Goal: Task Accomplishment & Management: Complete application form

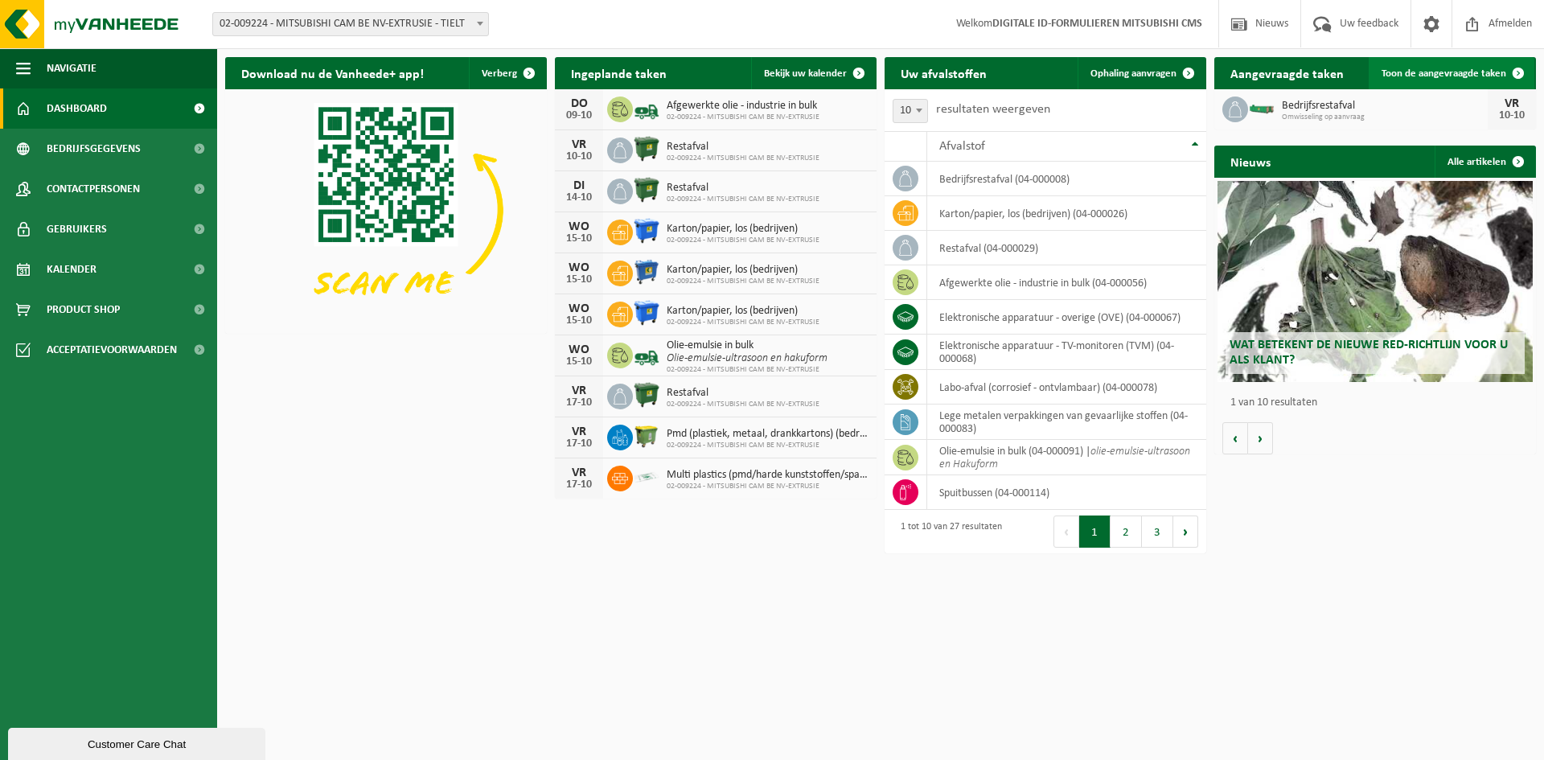
click at [1475, 74] on span "Toon de aangevraagde taken" at bounding box center [1443, 73] width 125 height 10
click at [1163, 76] on span "Ophaling aanvragen" at bounding box center [1133, 73] width 86 height 10
click at [1497, 72] on span "Toon de aangevraagde taken" at bounding box center [1443, 73] width 125 height 10
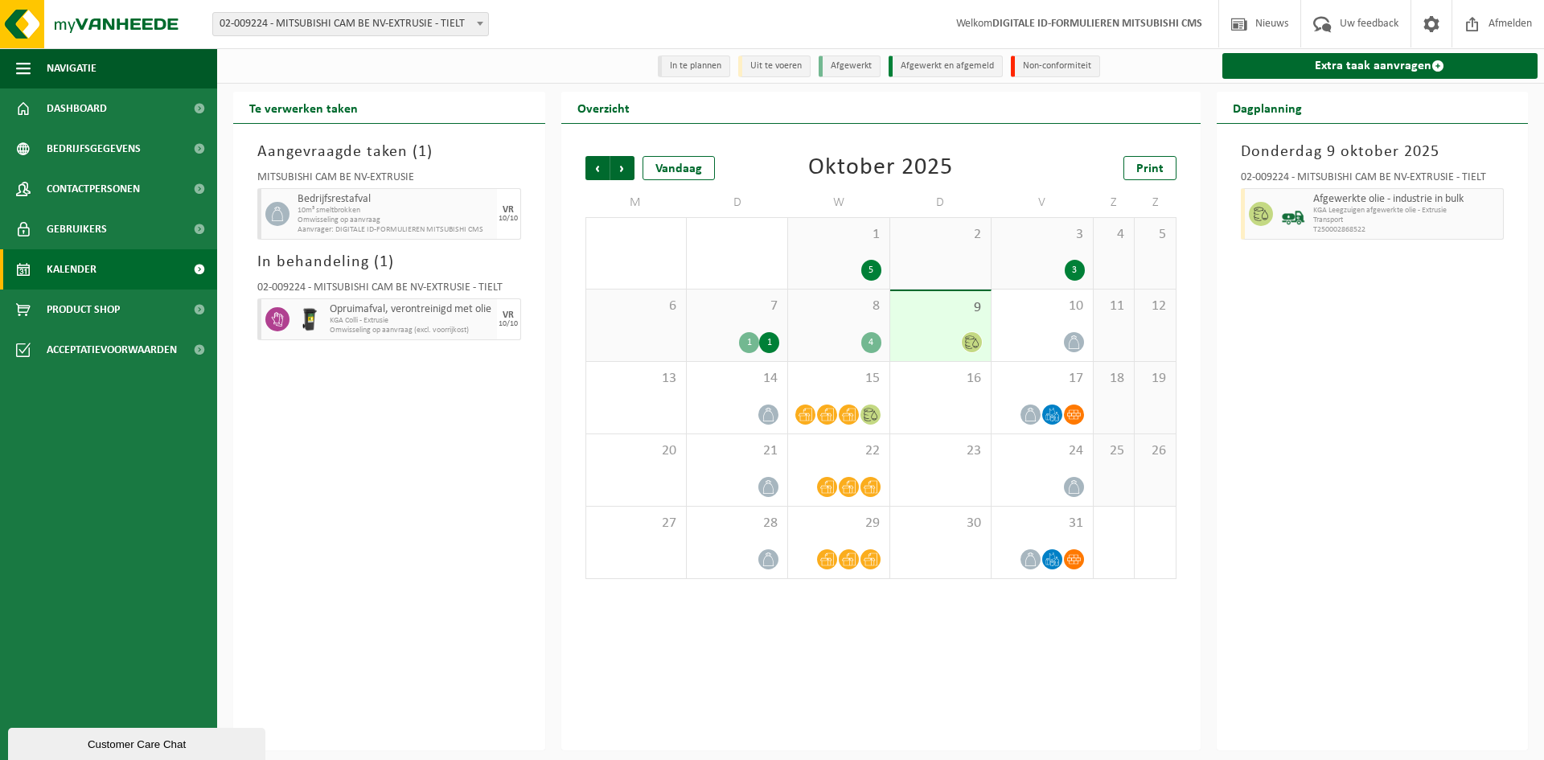
click at [351, 217] on span "Omwisseling op aanvraag" at bounding box center [394, 220] width 195 height 10
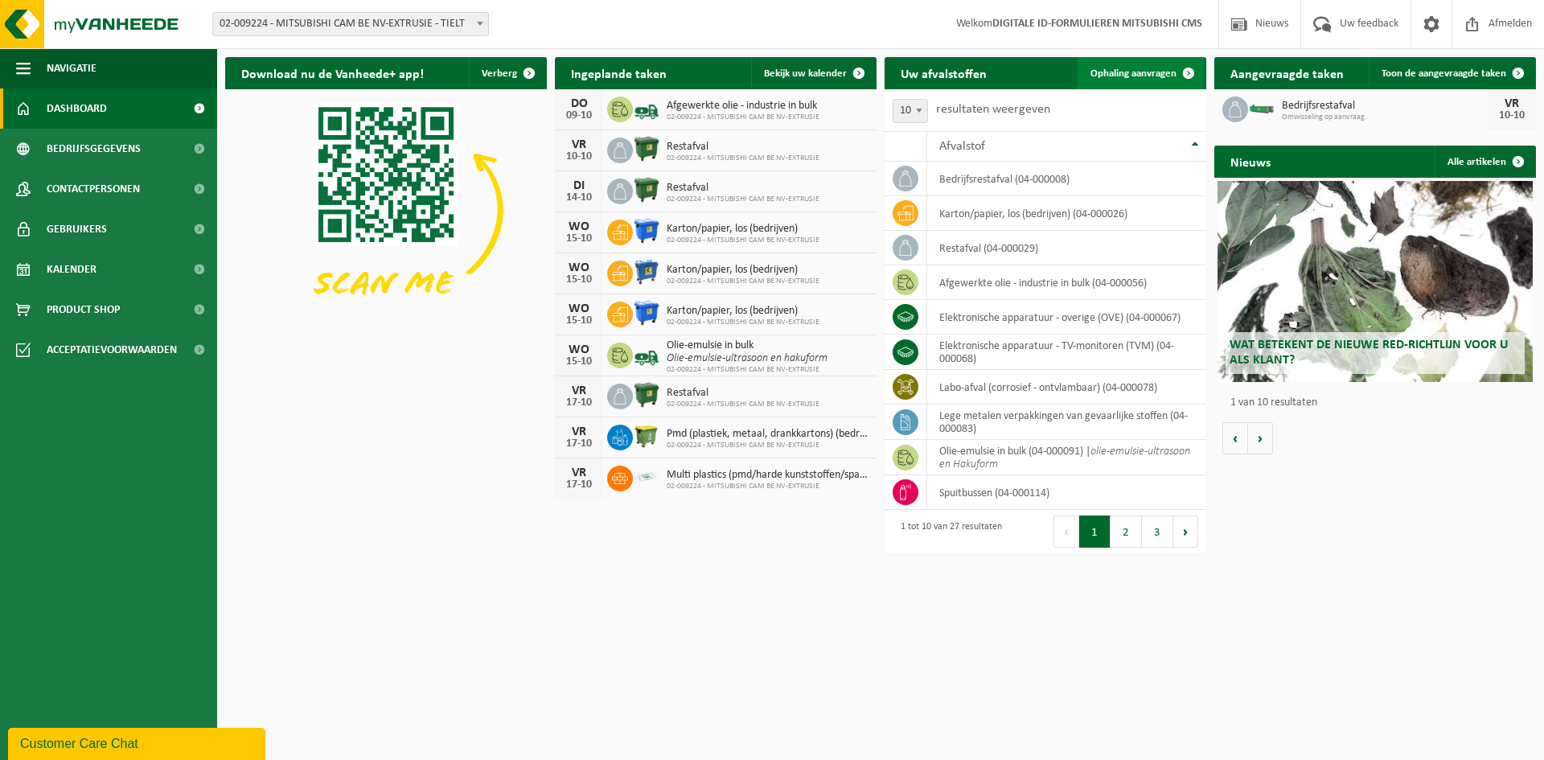
click at [1146, 66] on link "Ophaling aanvragen" at bounding box center [1140, 73] width 127 height 32
click at [1184, 66] on span at bounding box center [1188, 73] width 32 height 32
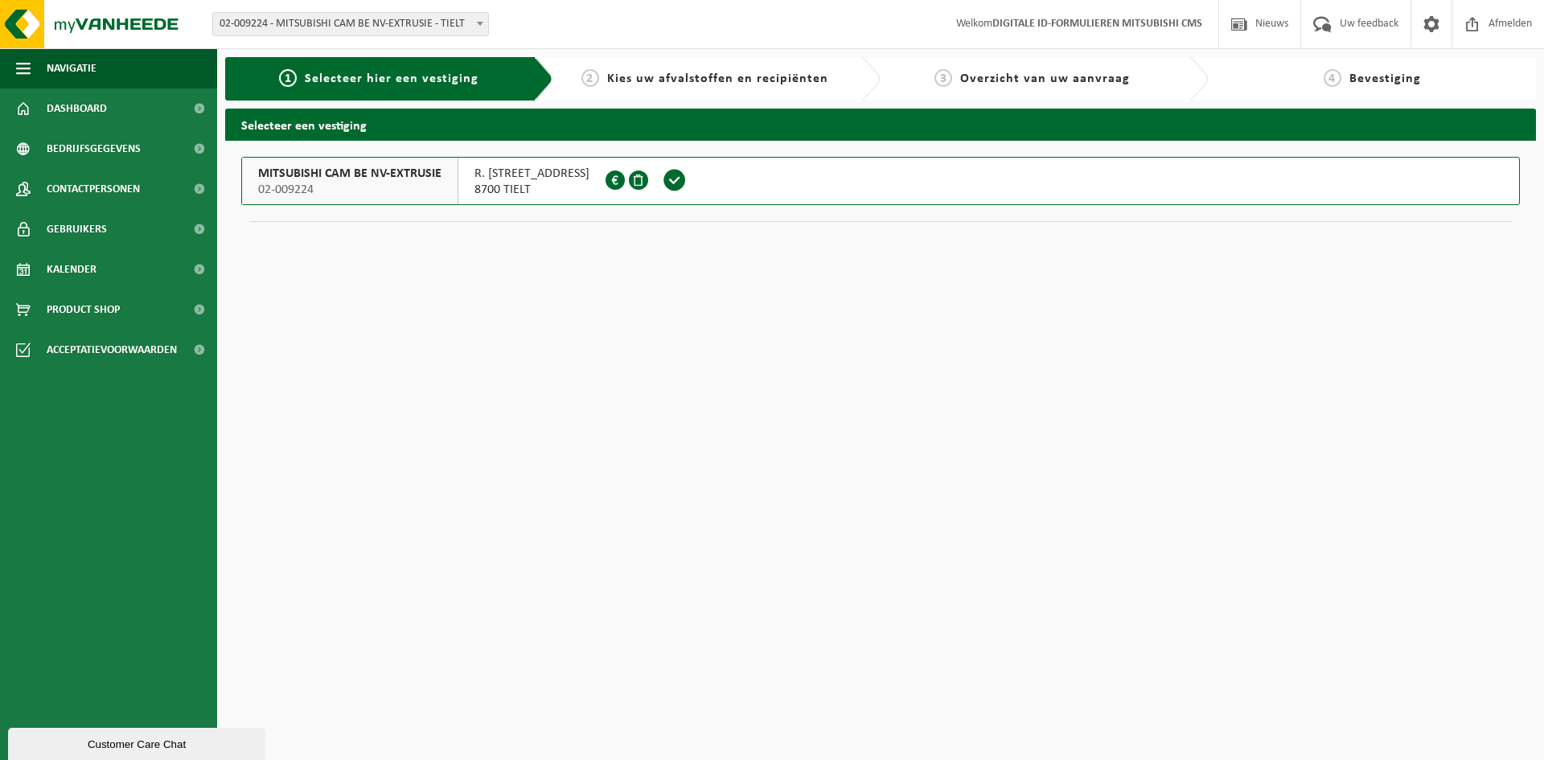
click at [379, 191] on span "02-009224" at bounding box center [349, 190] width 183 height 16
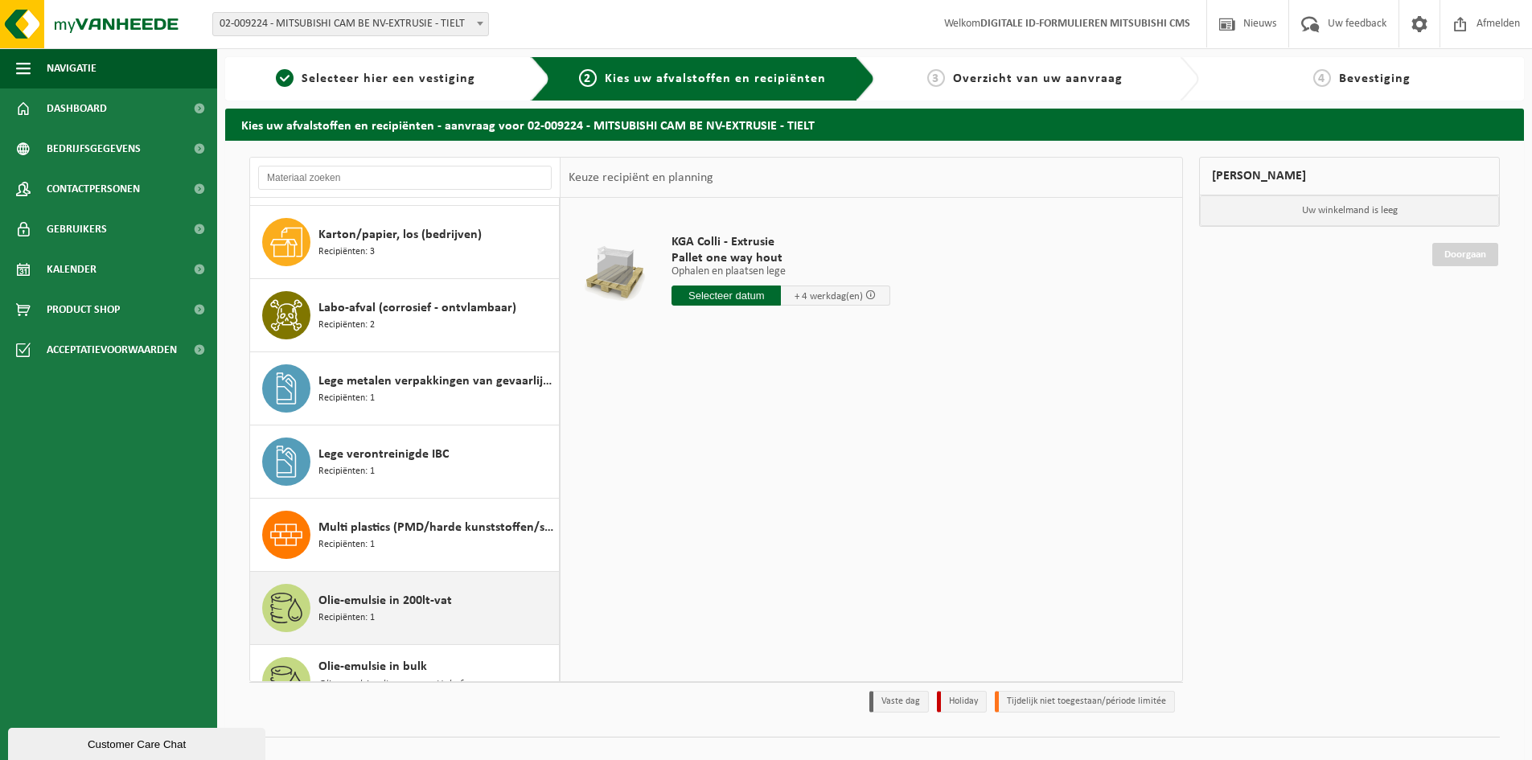
scroll to position [402, 0]
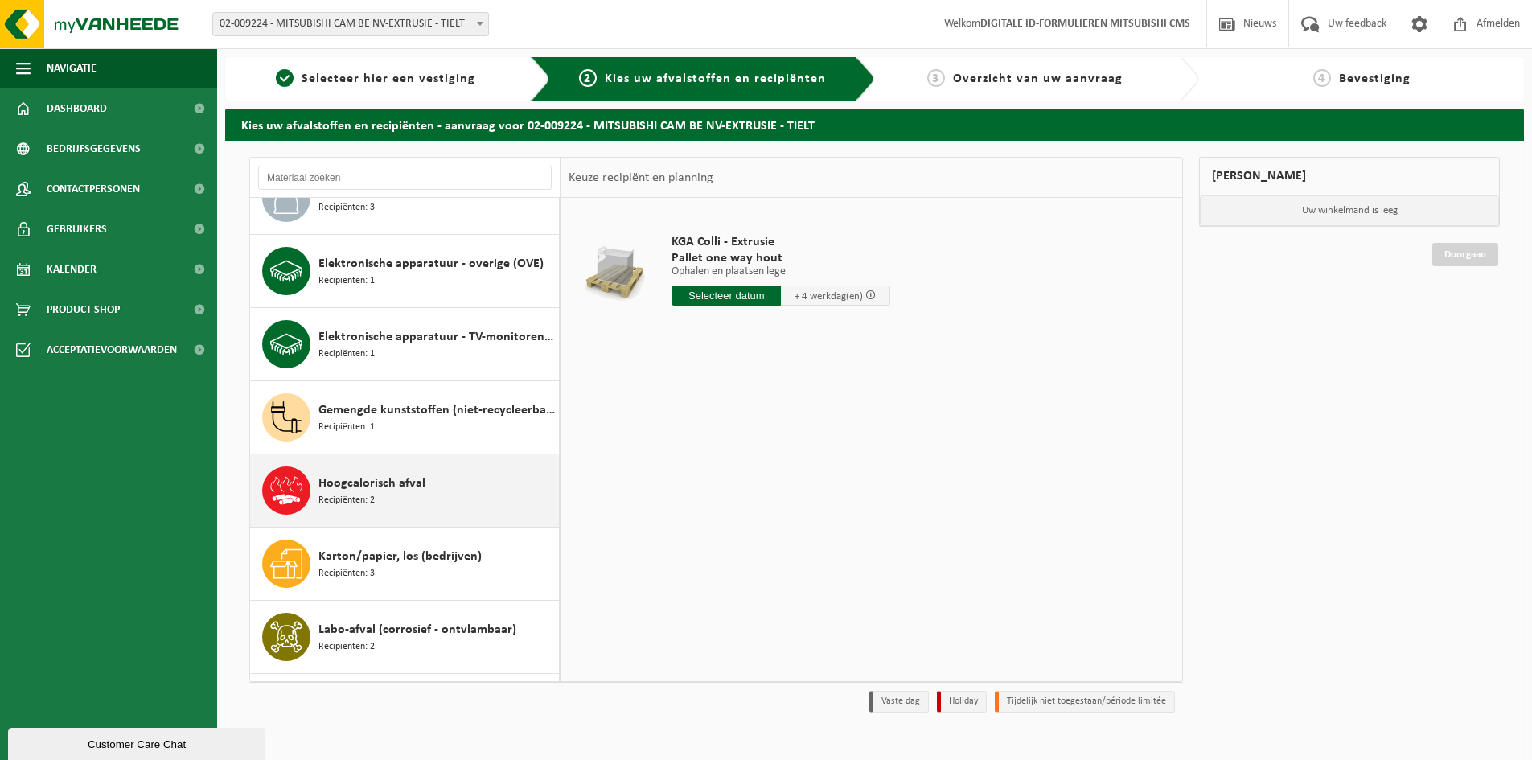
click at [407, 470] on div "Hoogcalorisch afval Recipiënten: 2" at bounding box center [436, 490] width 236 height 48
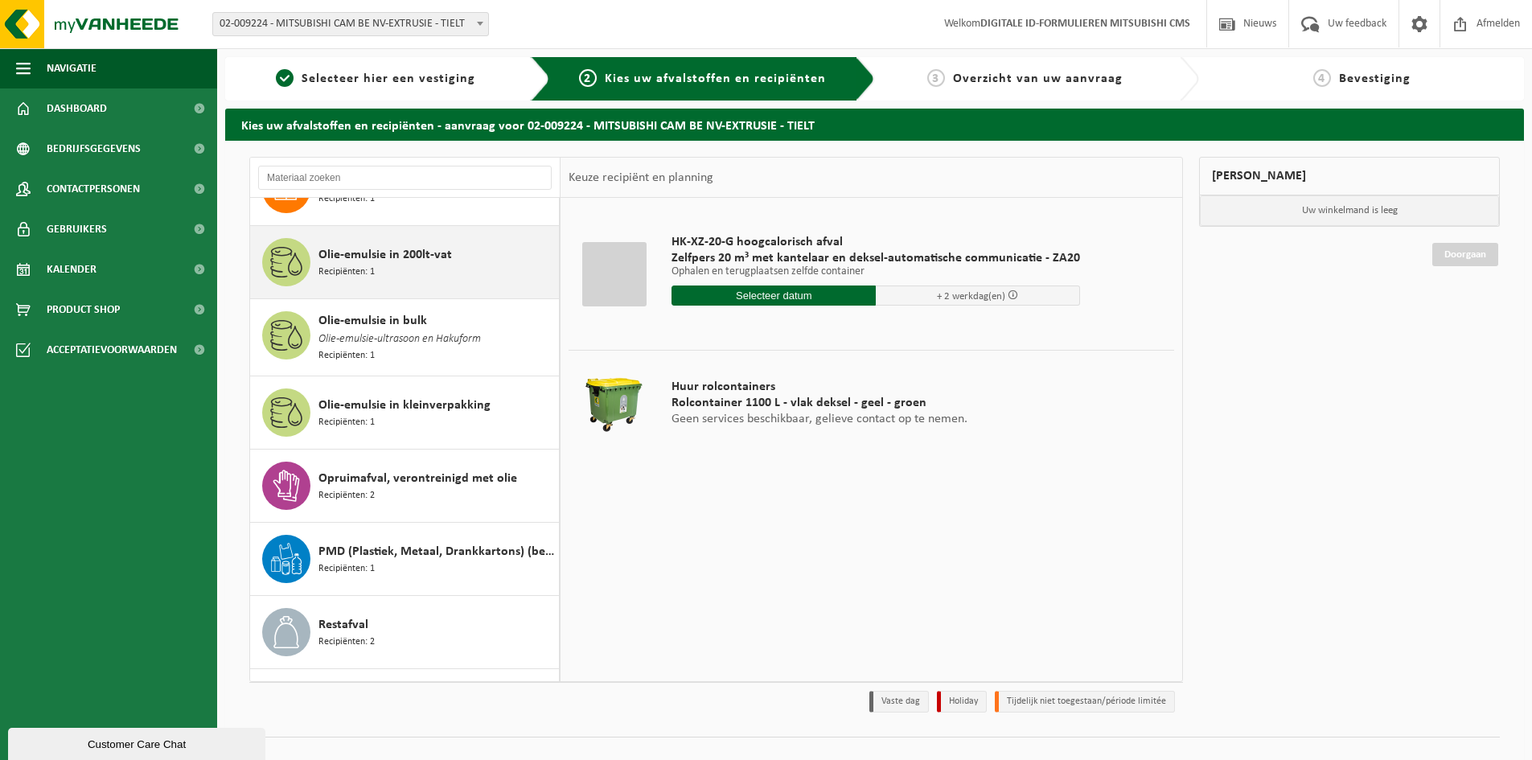
scroll to position [1141, 0]
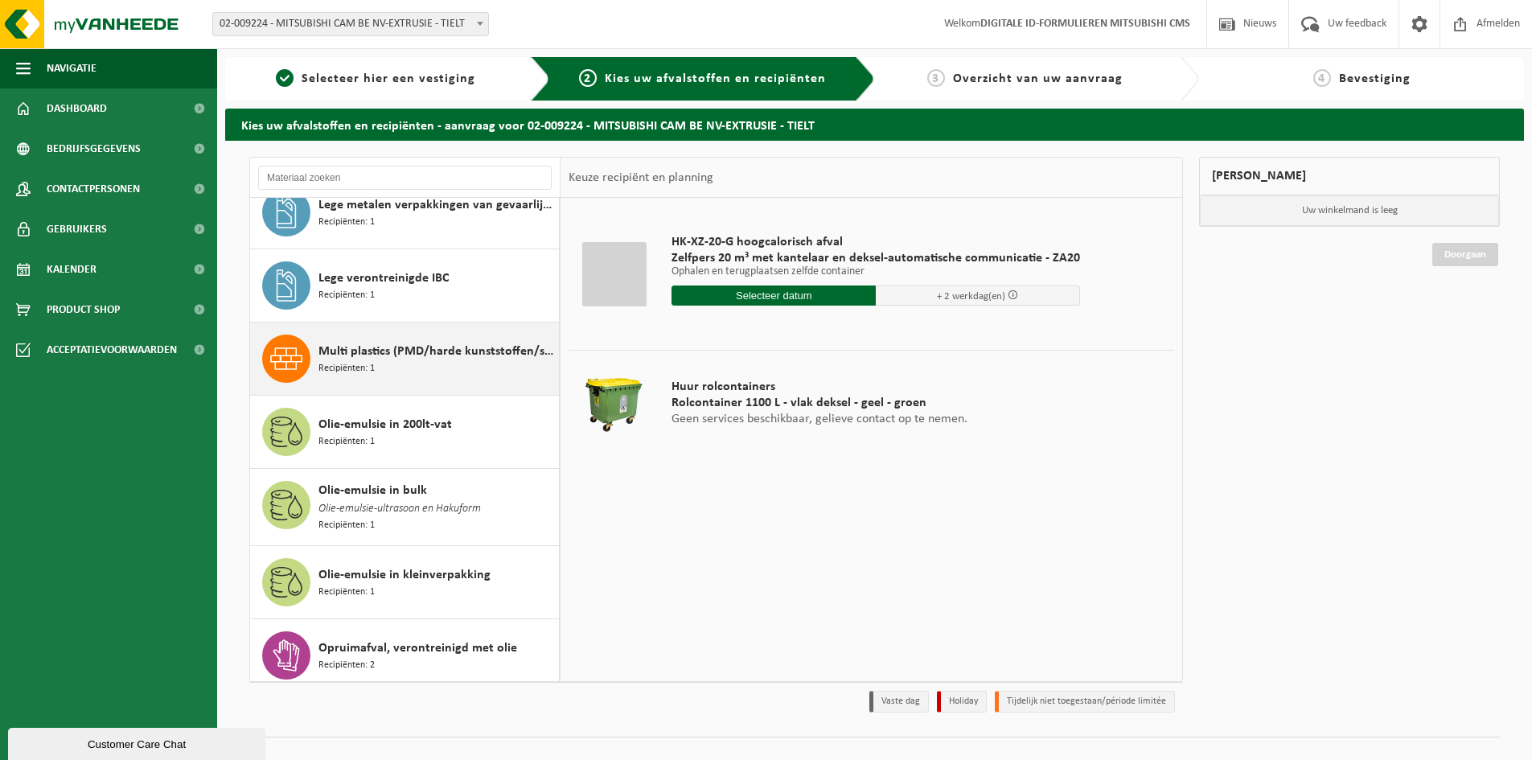
click at [450, 362] on div "Multi plastics (PMD/harde kunststoffen/spanbanden/EPS/folie naturel/folie gemen…" at bounding box center [436, 358] width 236 height 48
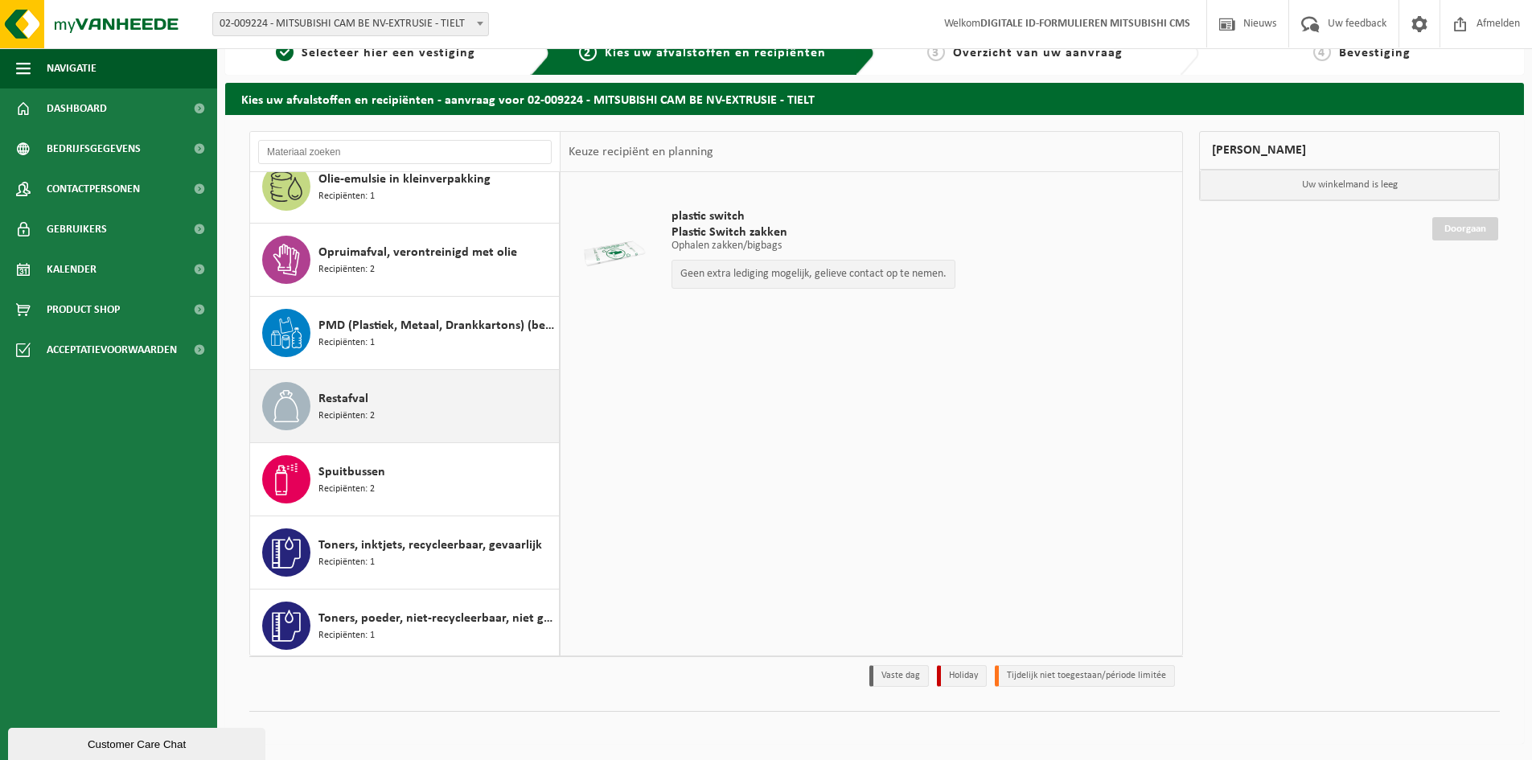
scroll to position [1179, 0]
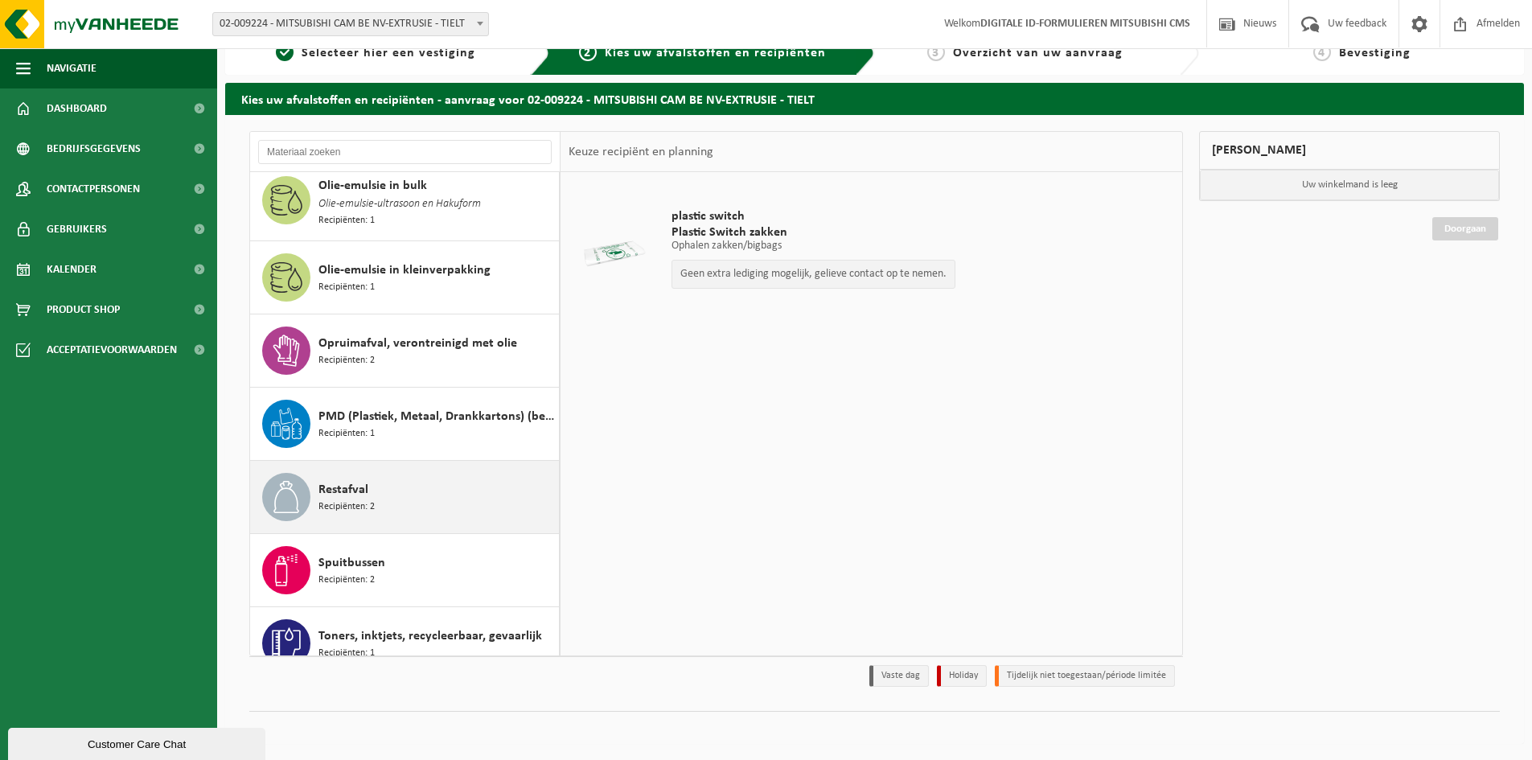
click at [433, 490] on div "Restafval Recipiënten: 2" at bounding box center [436, 497] width 236 height 48
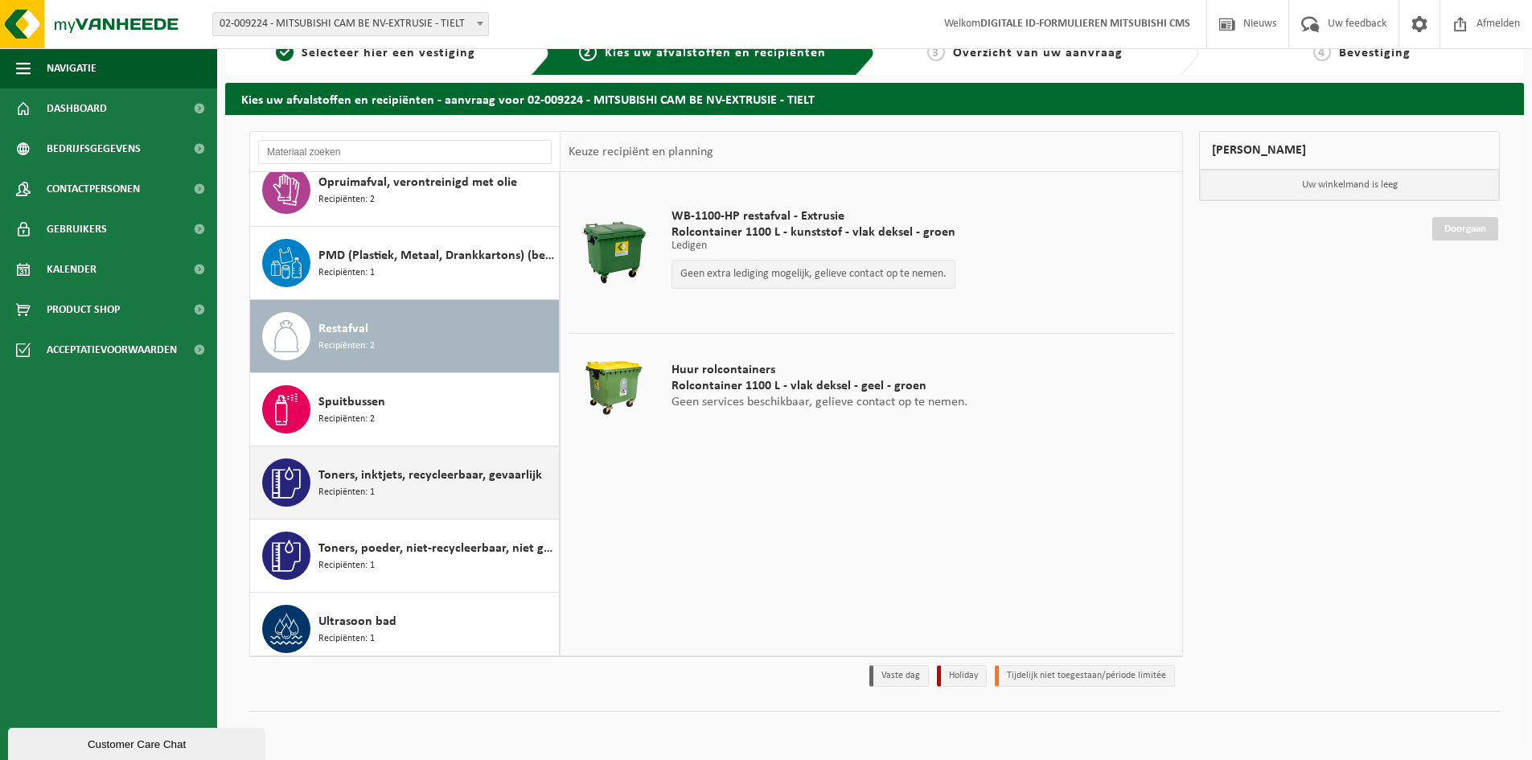
scroll to position [1420, 0]
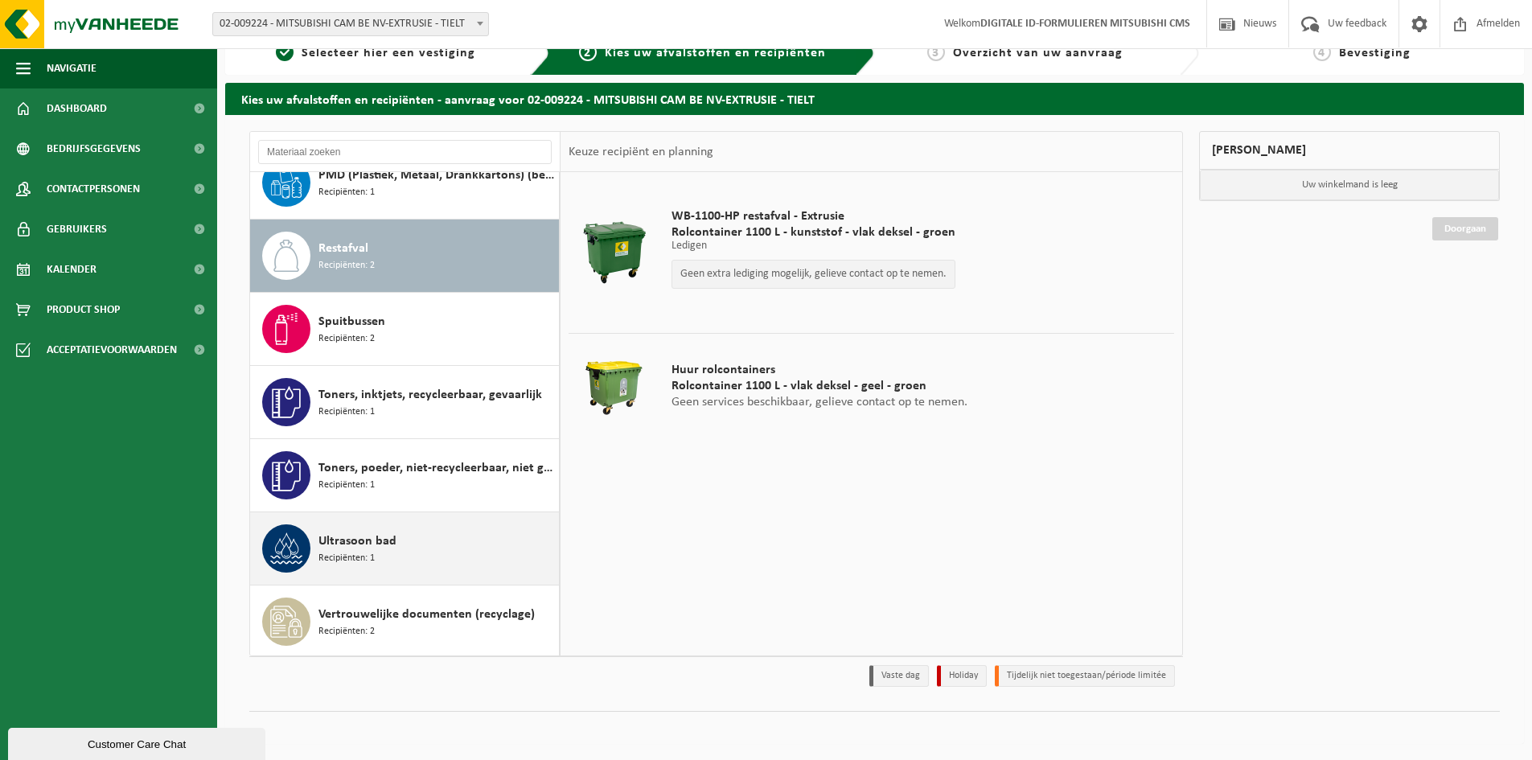
click at [359, 560] on span "Recipiënten: 1" at bounding box center [346, 558] width 56 height 15
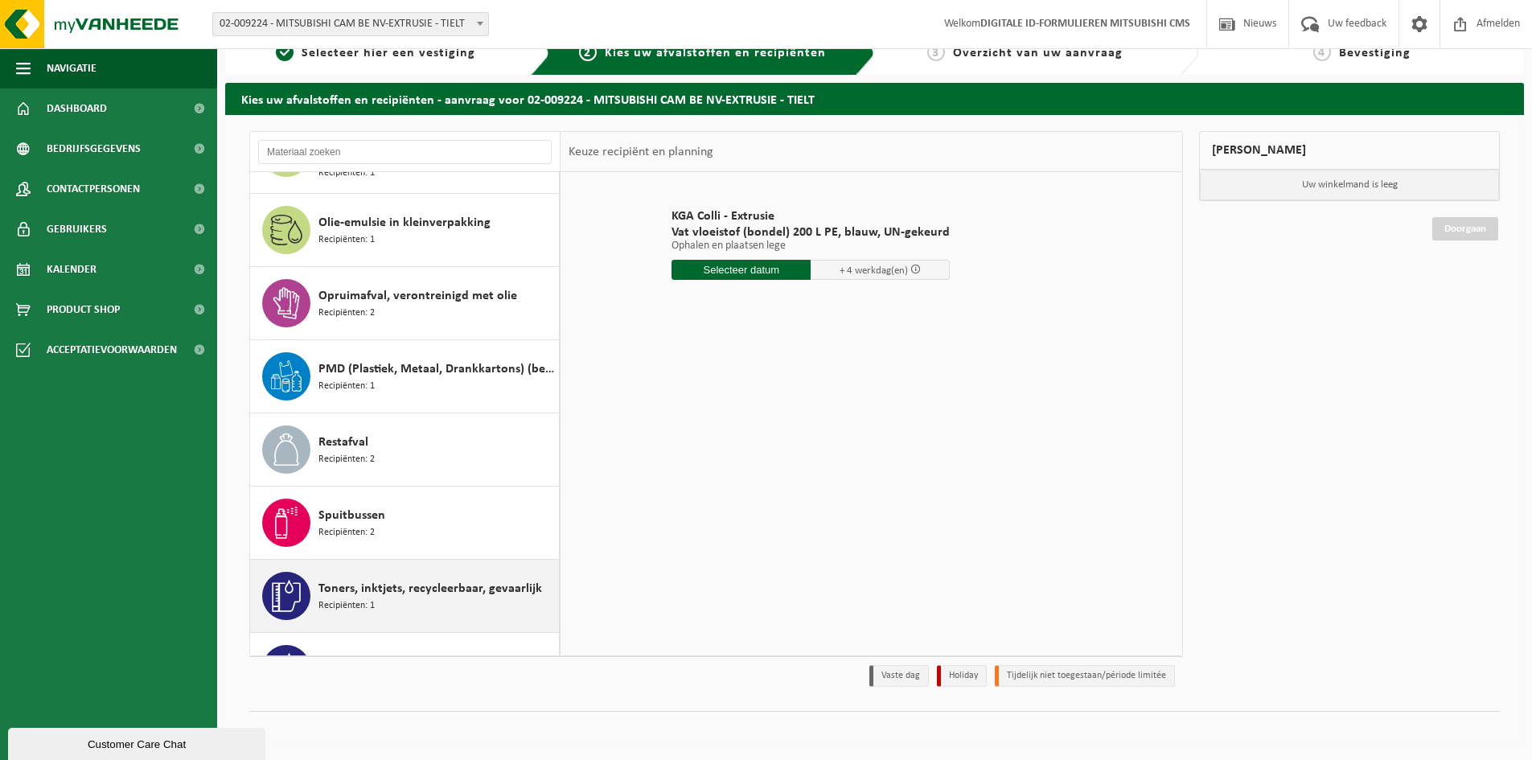
scroll to position [1179, 0]
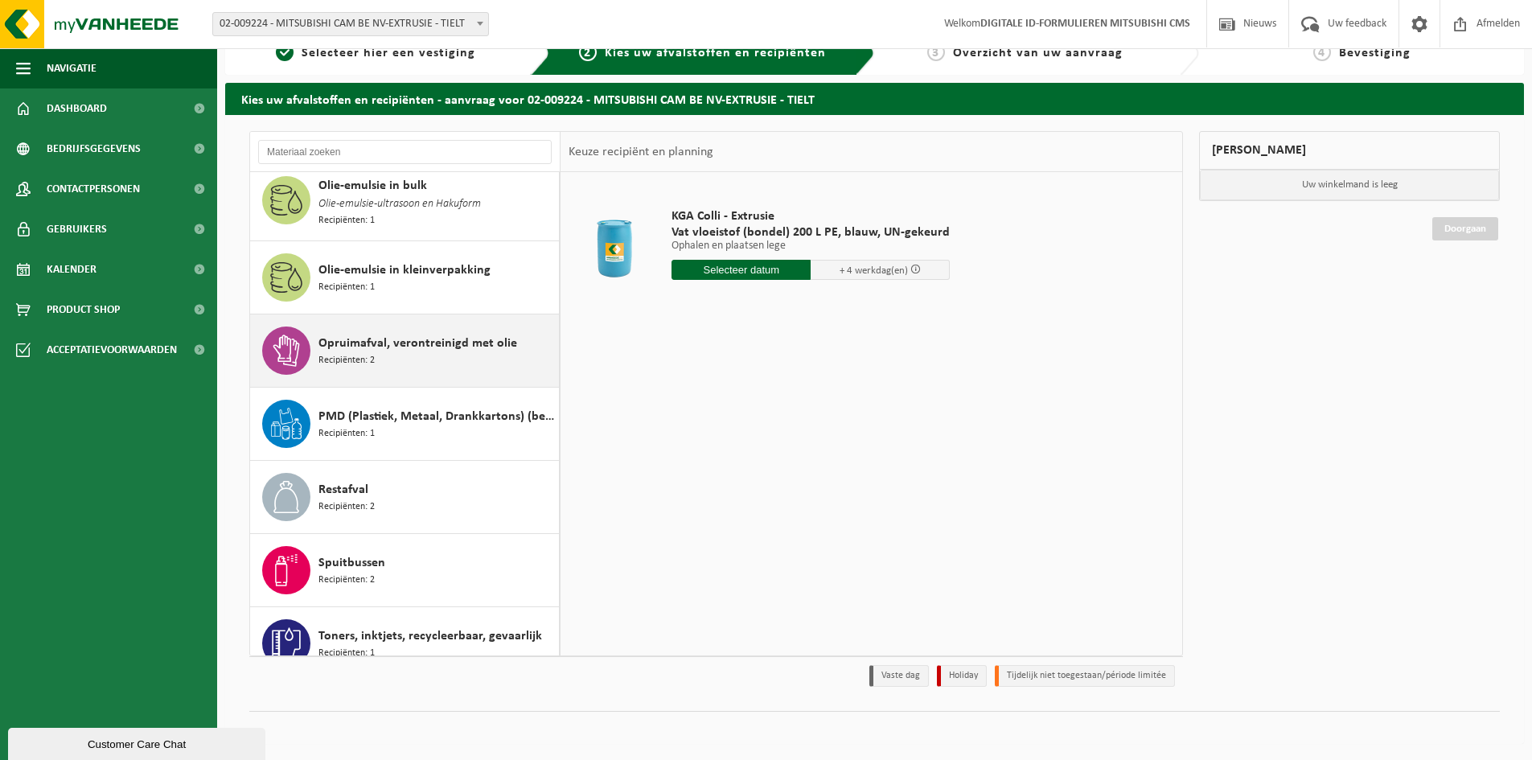
click at [379, 339] on span "Opruimafval, verontreinigd met olie" at bounding box center [417, 343] width 199 height 19
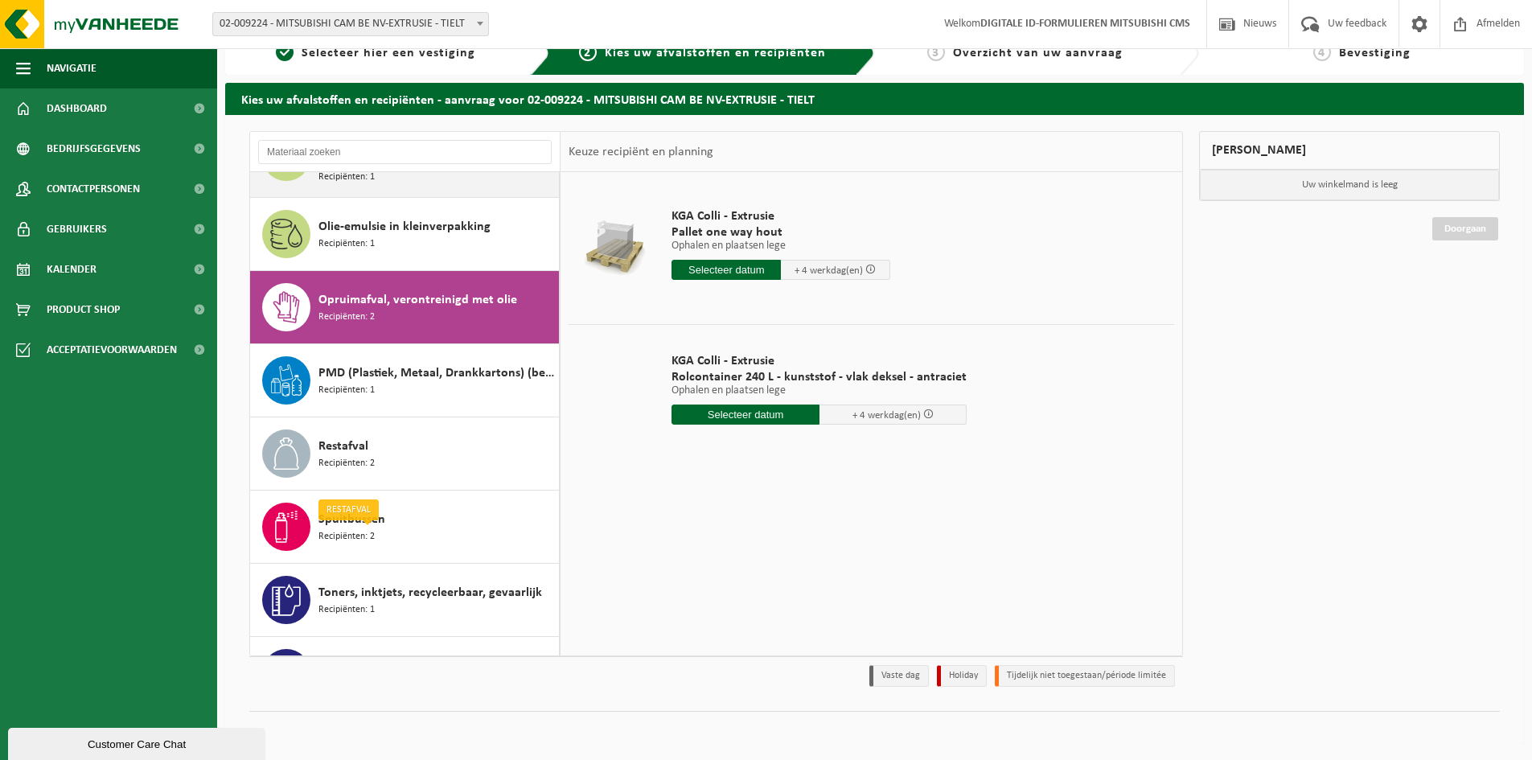
scroll to position [1077, 0]
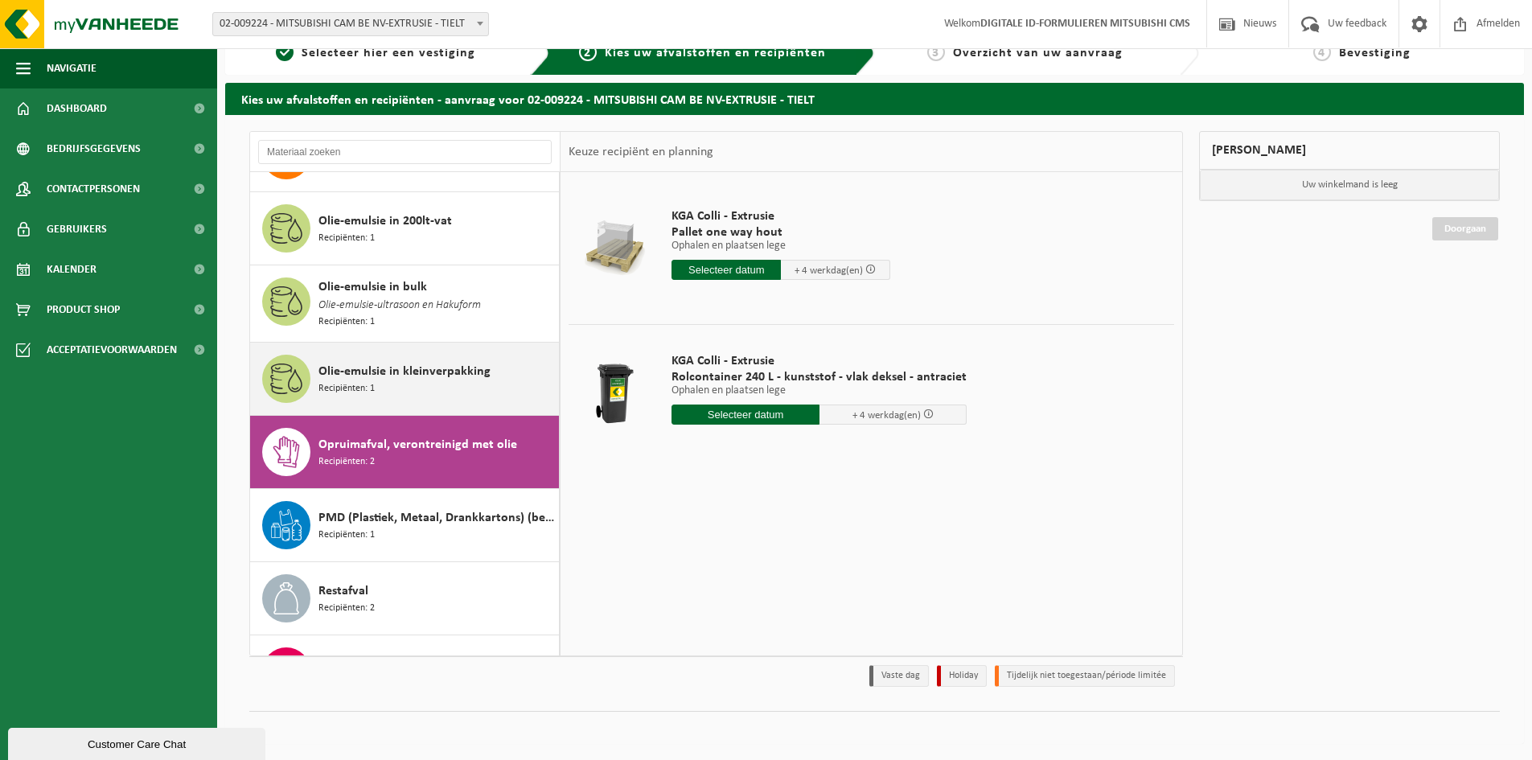
click at [391, 387] on div "Olie-emulsie in kleinverpakking Recipiënten: 1" at bounding box center [436, 379] width 236 height 48
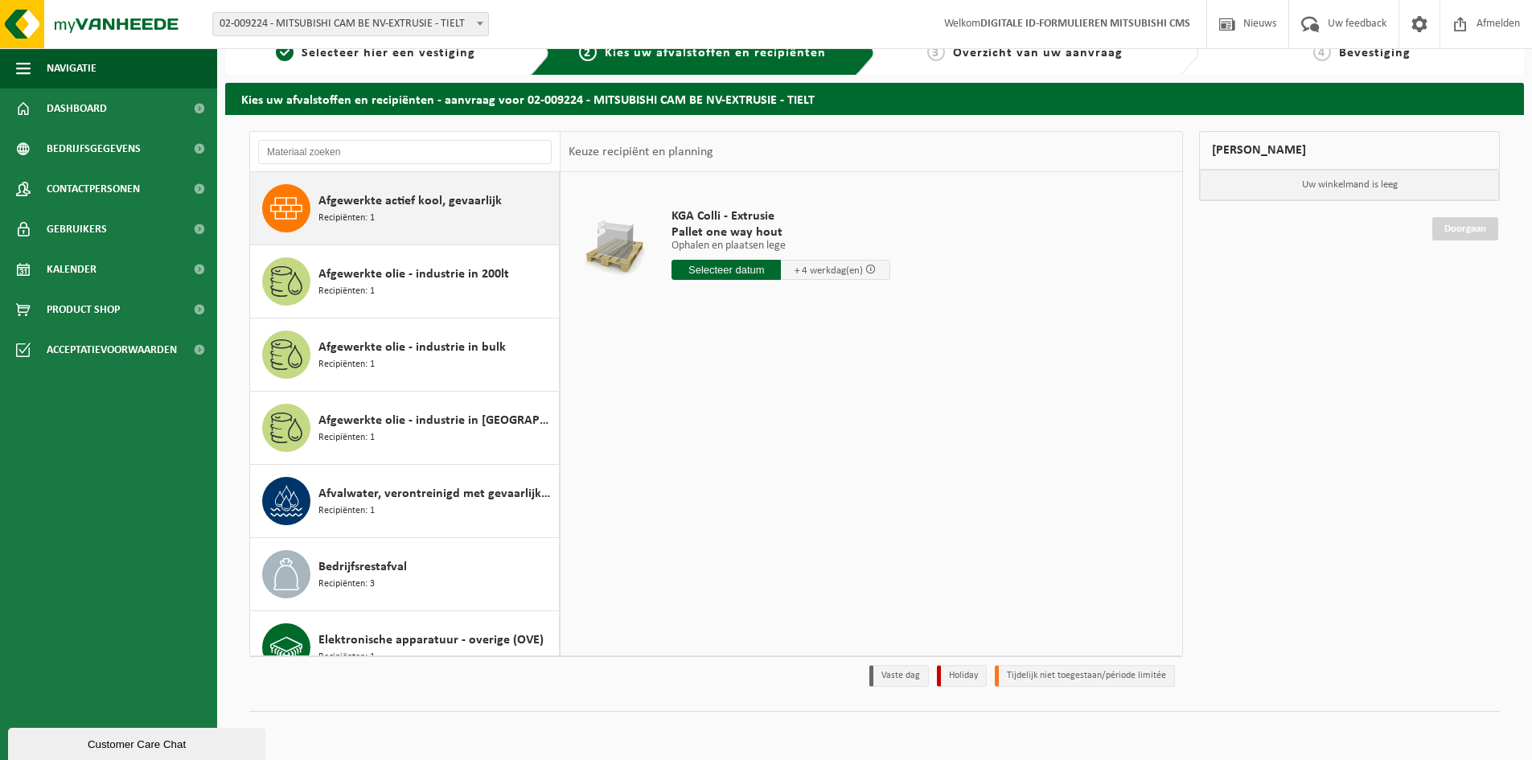
scroll to position [0, 0]
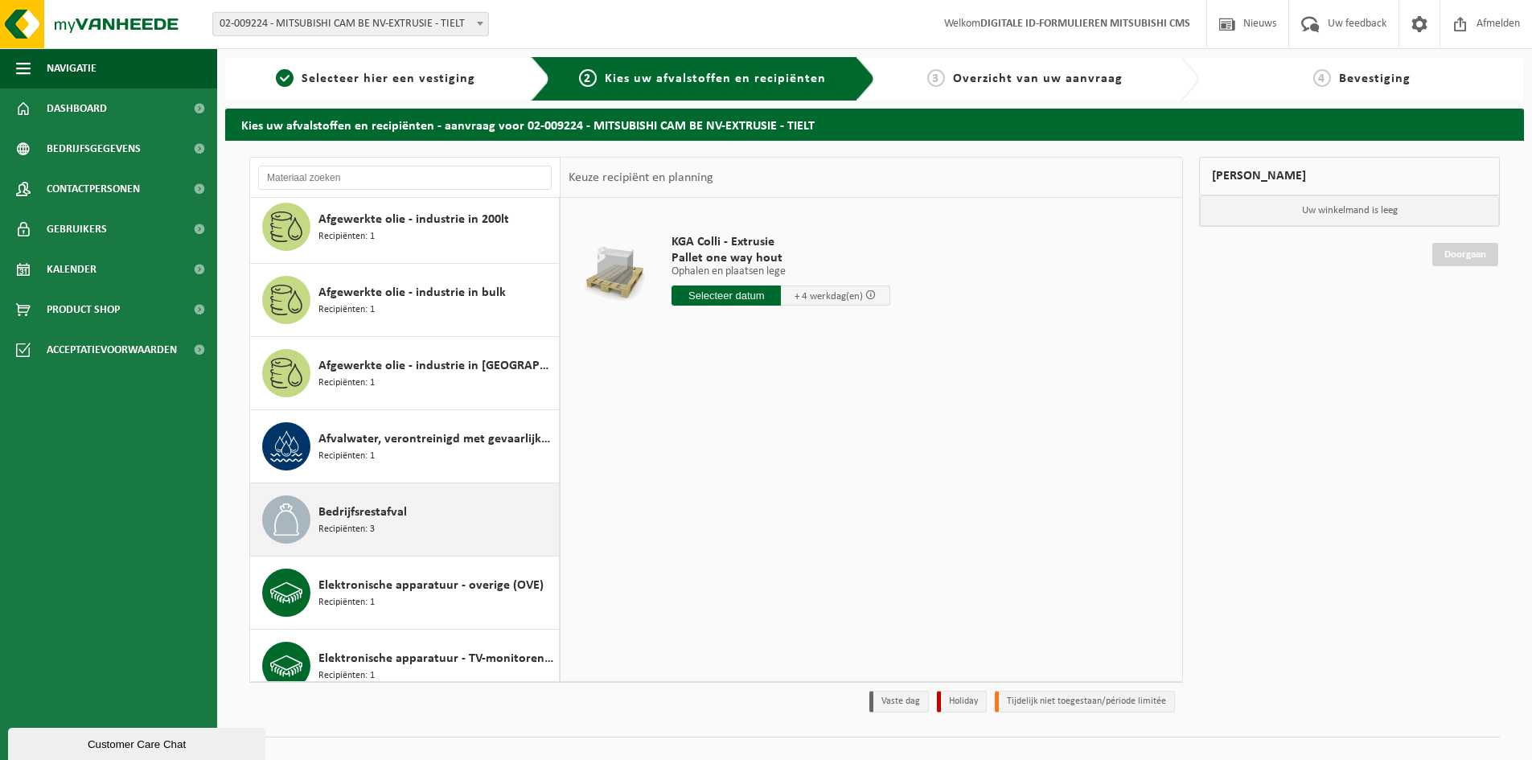
click at [427, 520] on div "Bedrijfsrestafval Recipiënten: 3" at bounding box center [436, 519] width 236 height 48
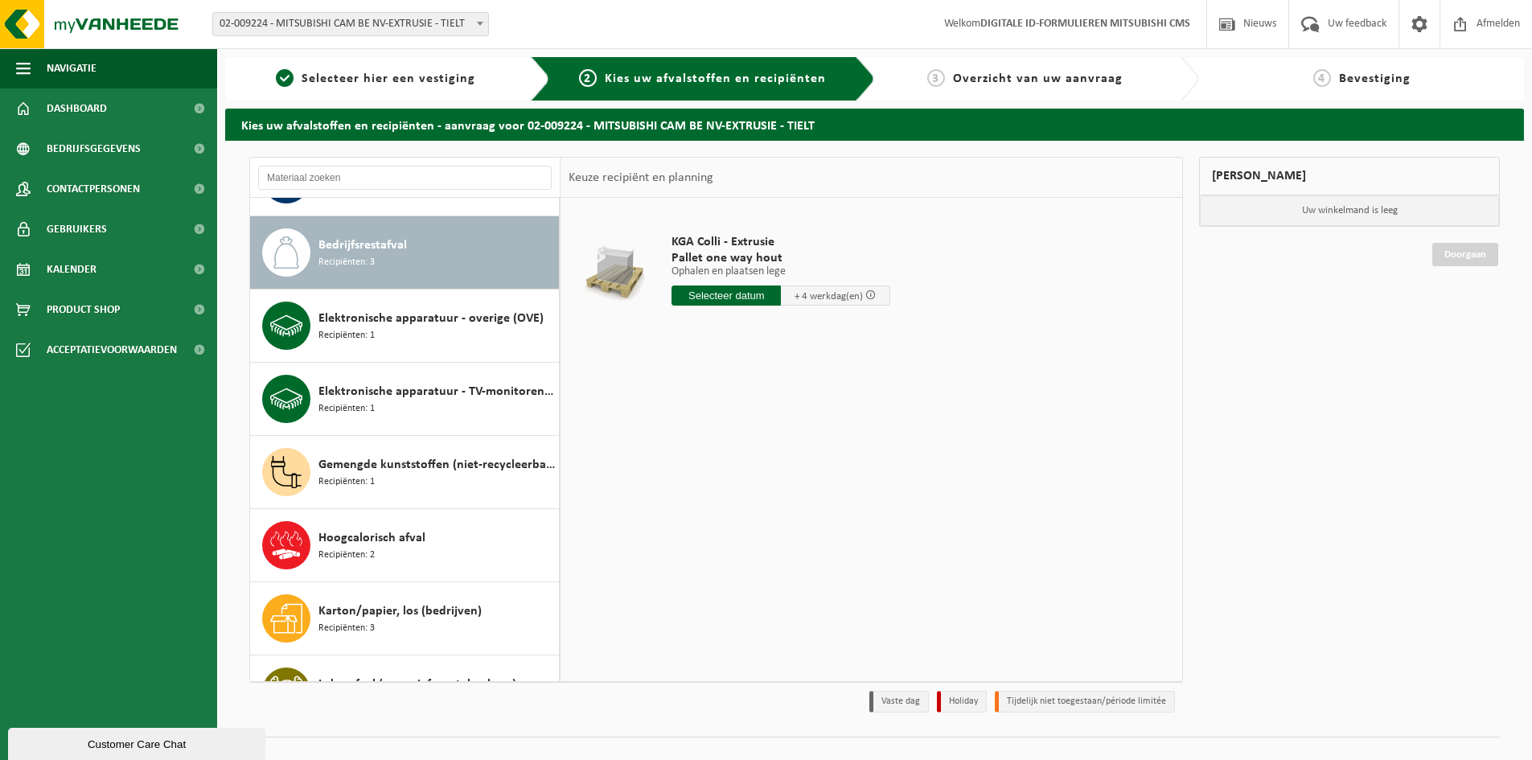
scroll to position [366, 0]
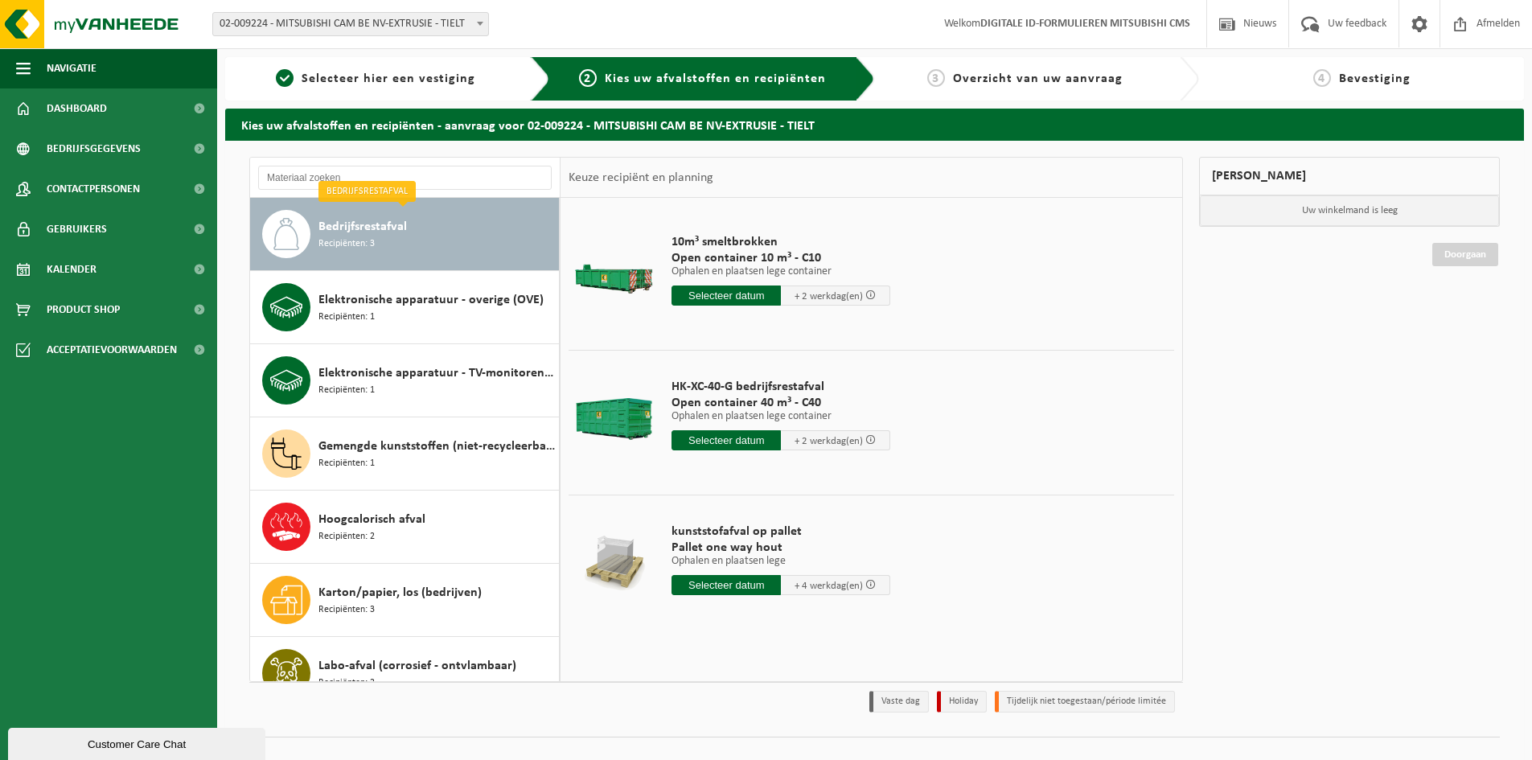
click at [753, 289] on input "text" at bounding box center [725, 295] width 109 height 20
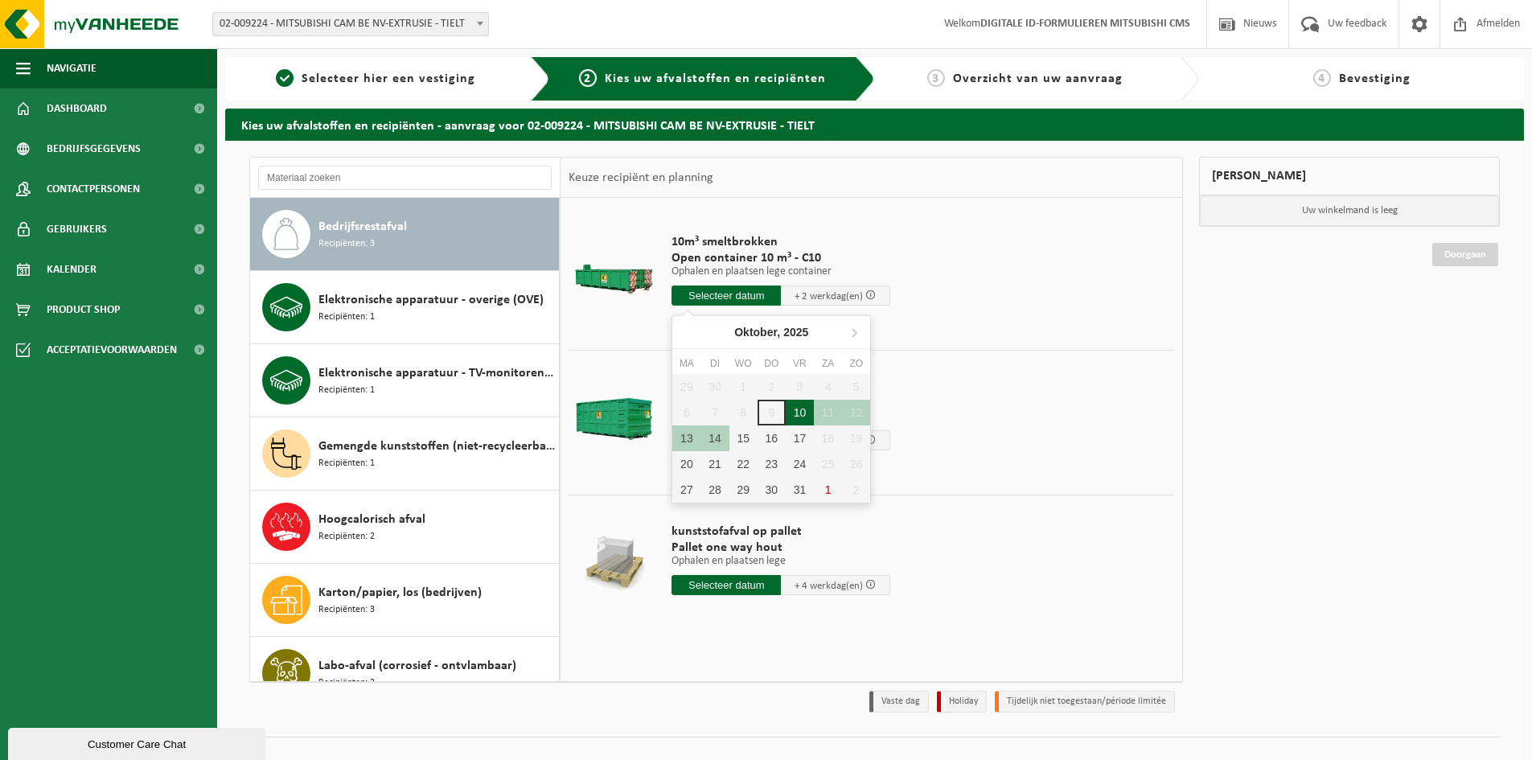
click at [806, 410] on div "10" at bounding box center [800, 413] width 28 height 26
type input "Van 2025-10-10"
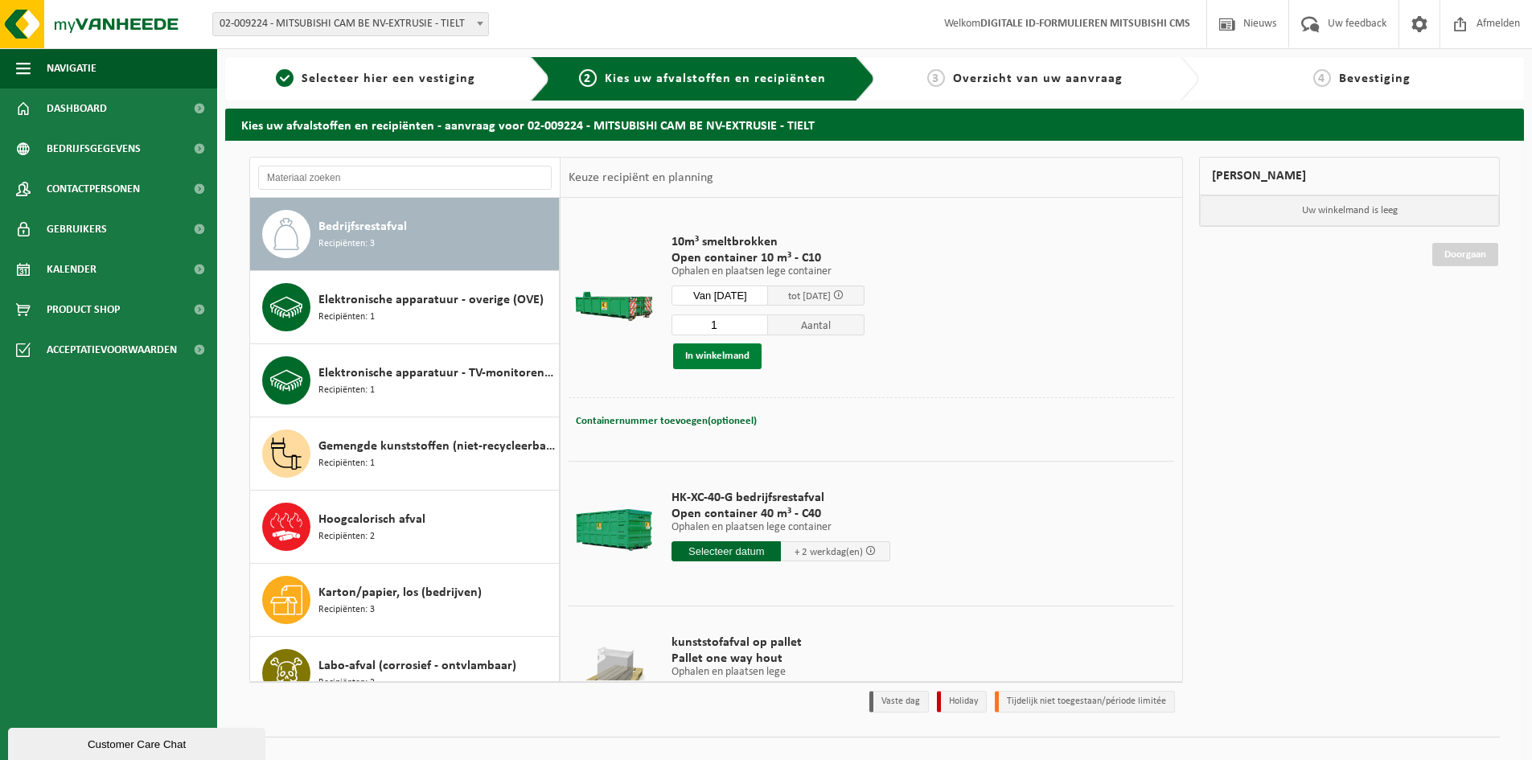
click at [691, 363] on button "In winkelmand" at bounding box center [717, 356] width 88 height 26
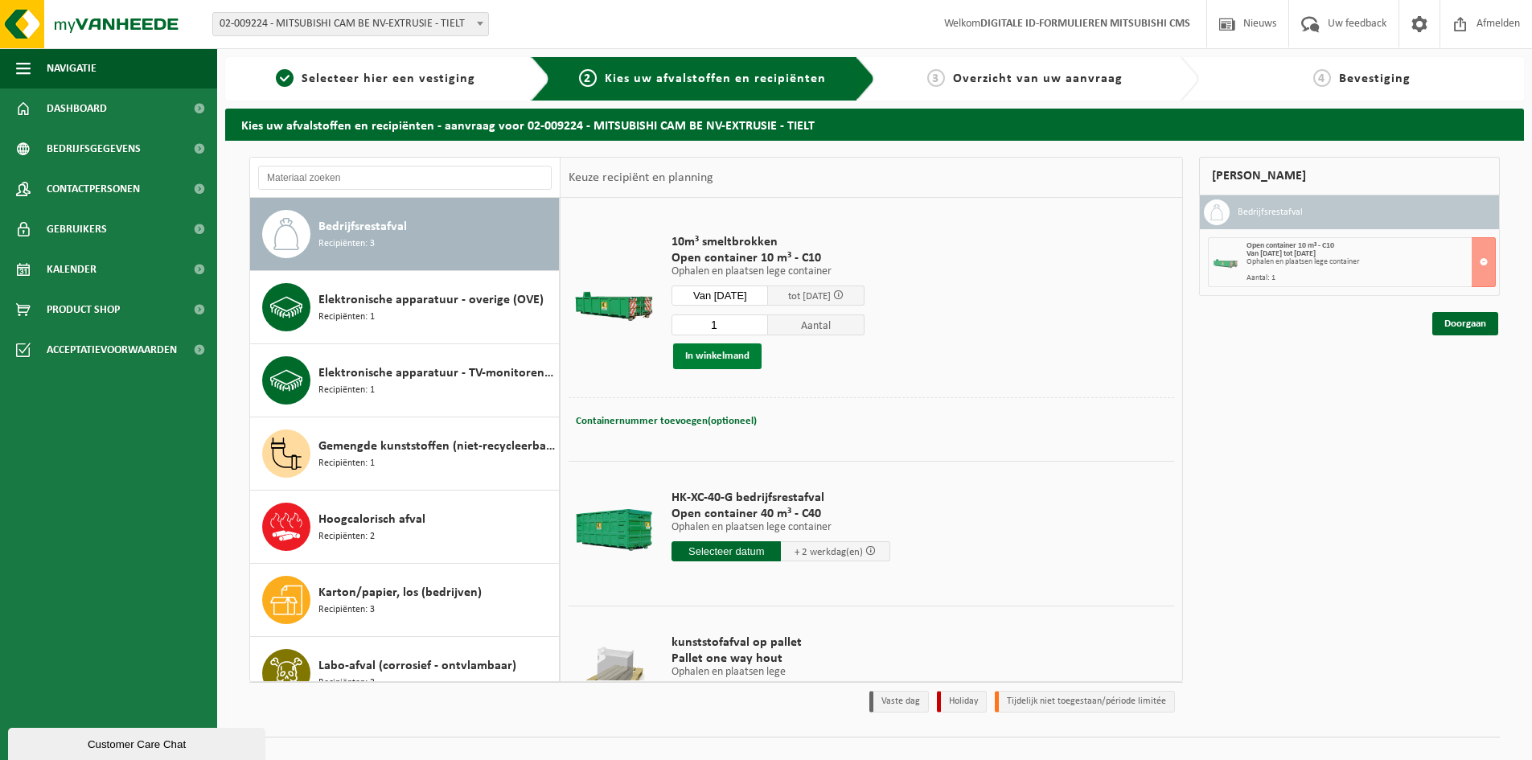
click at [691, 363] on button "In winkelmand" at bounding box center [717, 356] width 88 height 26
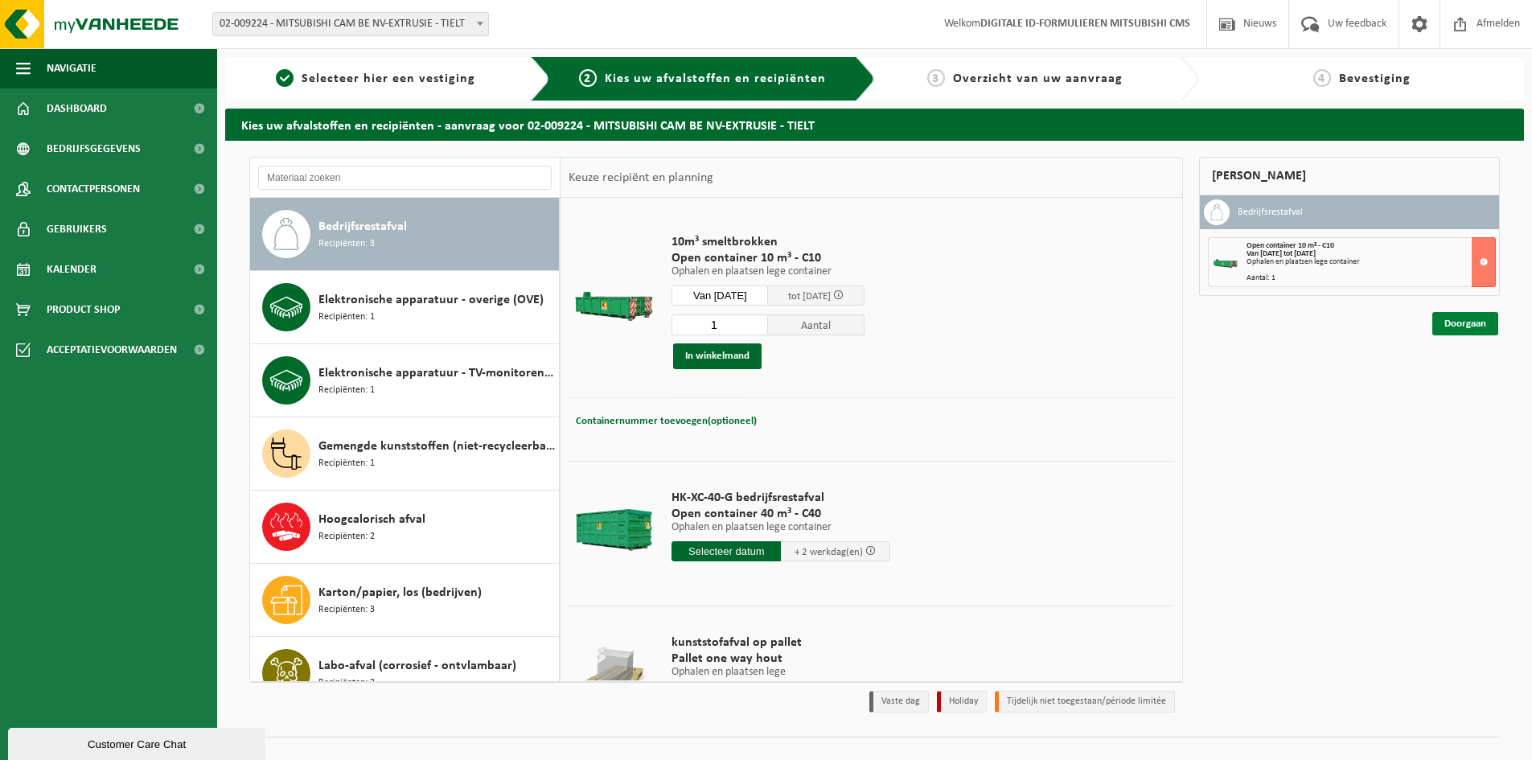
click at [1477, 329] on link "Doorgaan" at bounding box center [1465, 323] width 66 height 23
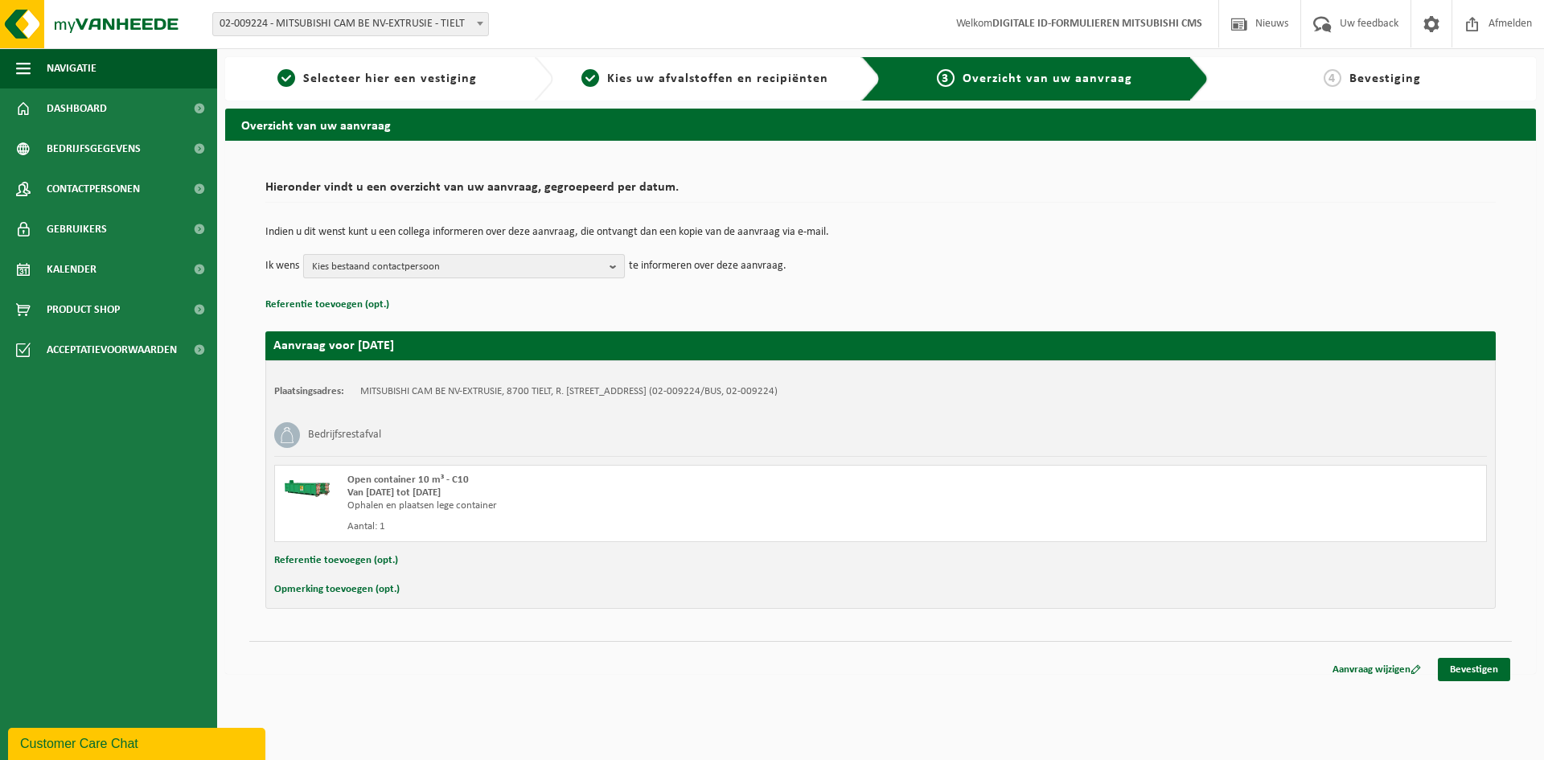
click at [466, 259] on span "Kies bestaand contactpersoon" at bounding box center [457, 267] width 291 height 24
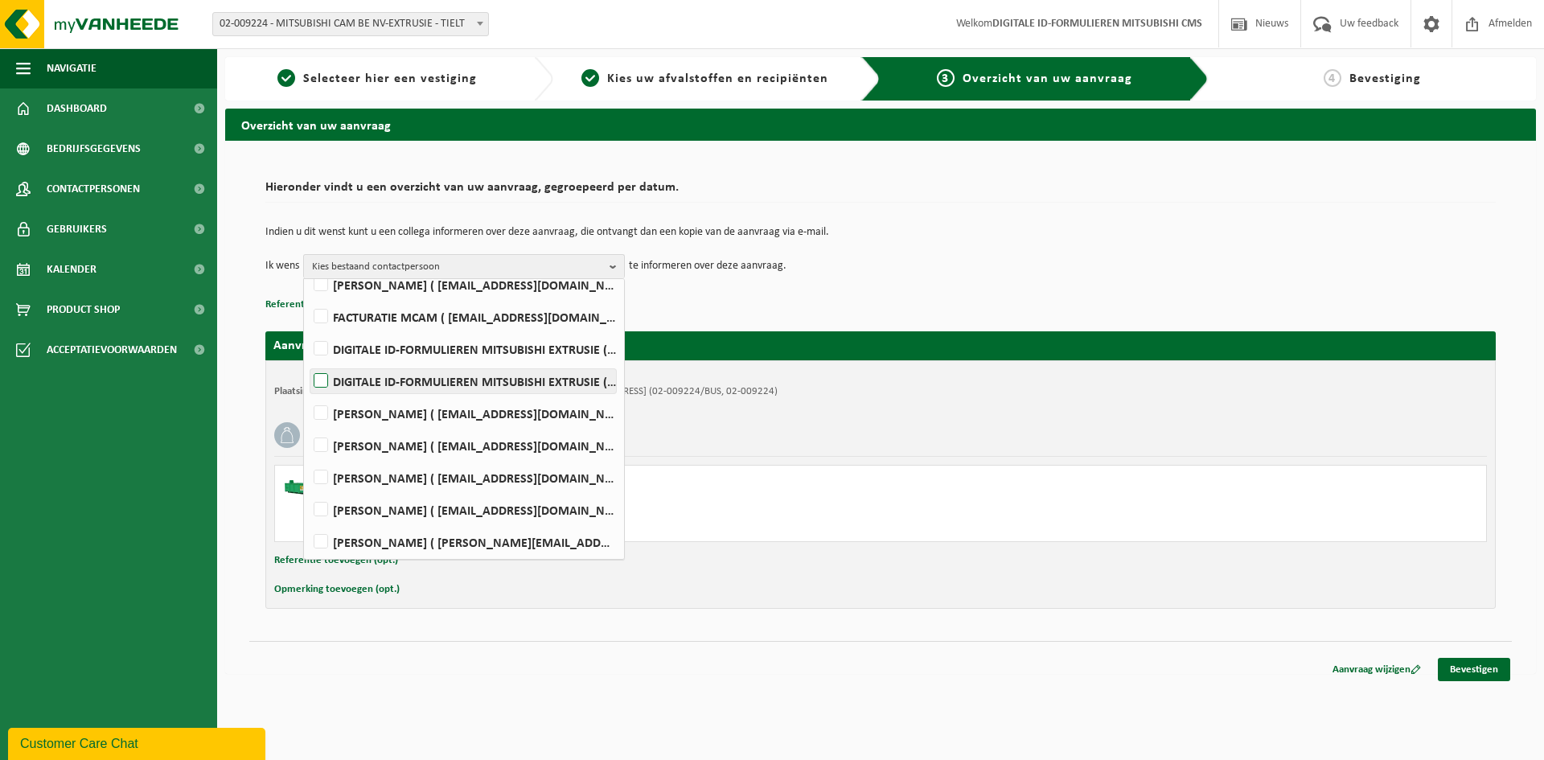
scroll to position [395, 0]
click at [417, 546] on label "Kris Willaert ( kris.willaert@mcgc.com )" at bounding box center [463, 539] width 306 height 24
click at [308, 519] on input "Kris Willaert ( kris.willaert@mcgc.com )" at bounding box center [307, 519] width 1 height 1
checkbox input "true"
click at [585, 266] on span "Kris Willaert" at bounding box center [457, 267] width 291 height 24
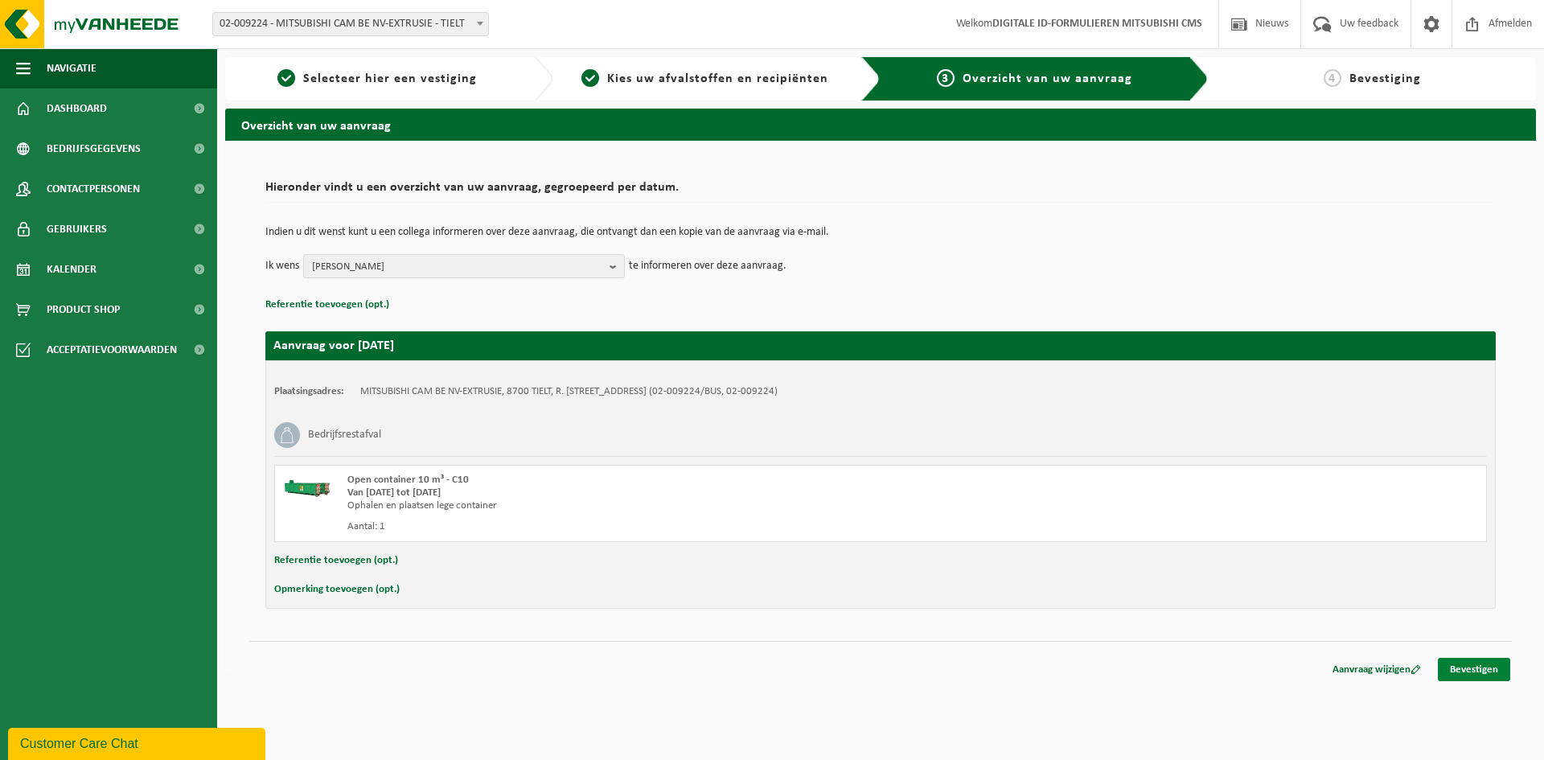
click at [1481, 671] on link "Bevestigen" at bounding box center [1474, 669] width 72 height 23
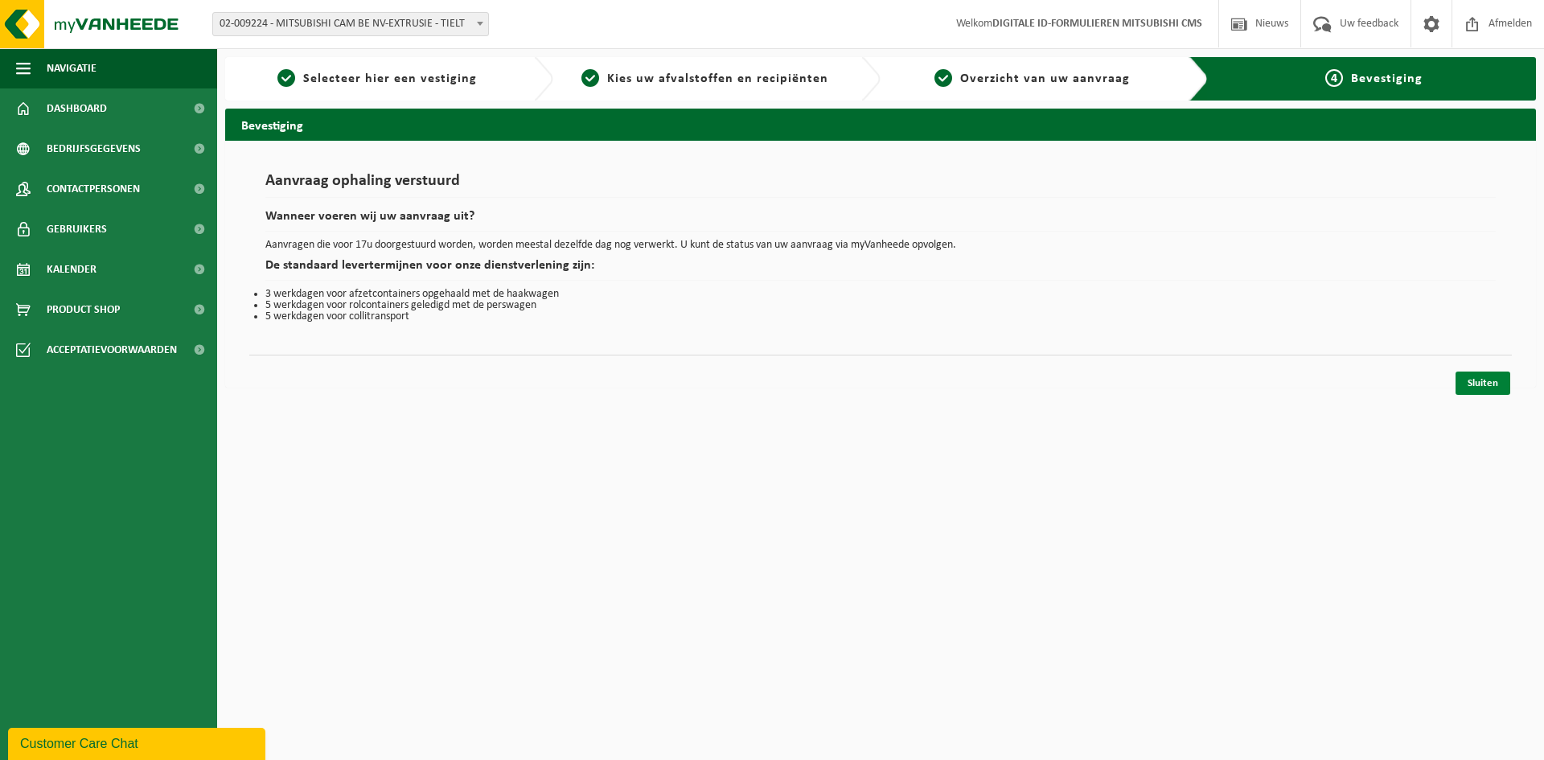
click at [1483, 393] on link "Sluiten" at bounding box center [1482, 382] width 55 height 23
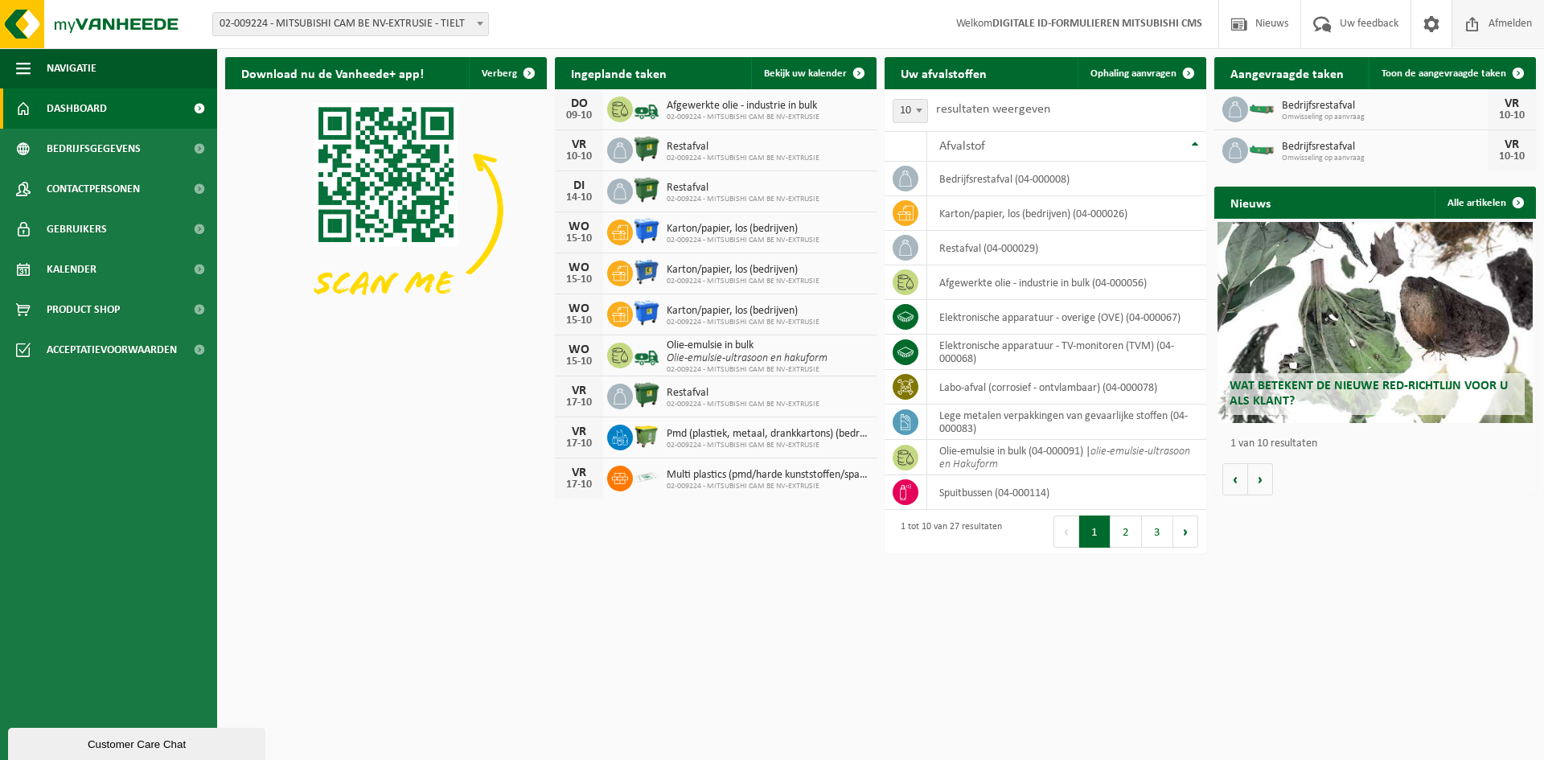
click at [1484, 35] on span "Afmelden" at bounding box center [1509, 23] width 51 height 47
